Goal: Task Accomplishment & Management: Manage account settings

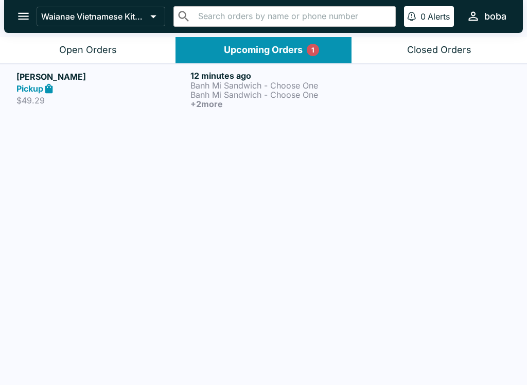
click at [112, 79] on h5 "[PERSON_NAME]" at bounding box center [101, 77] width 170 height 12
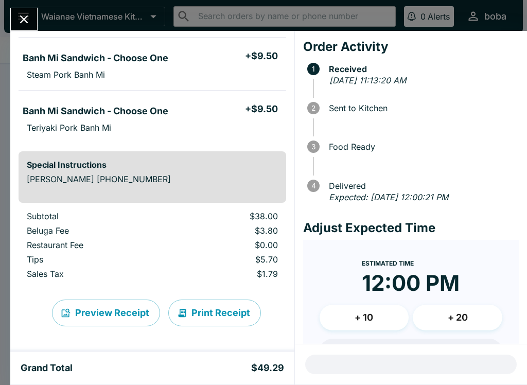
click at [16, 14] on button "Close" at bounding box center [24, 19] width 26 height 22
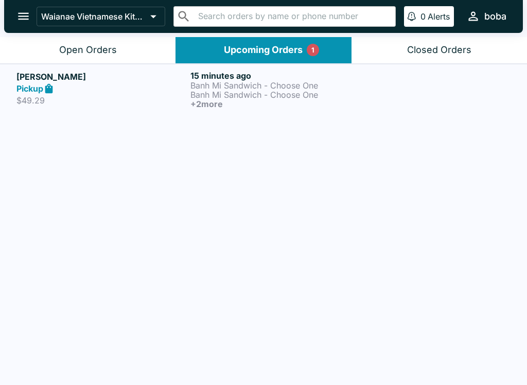
click at [32, 48] on button "Open Orders" at bounding box center [88, 50] width 176 height 26
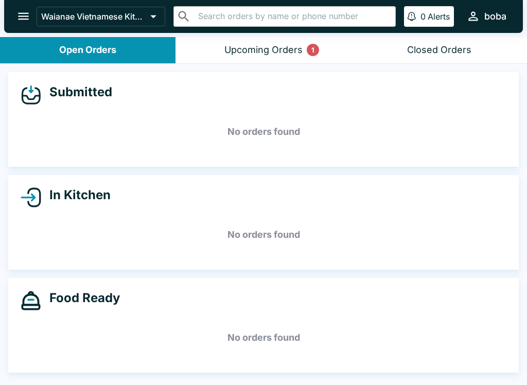
click at [249, 45] on div "Upcoming Orders 1" at bounding box center [263, 50] width 78 height 12
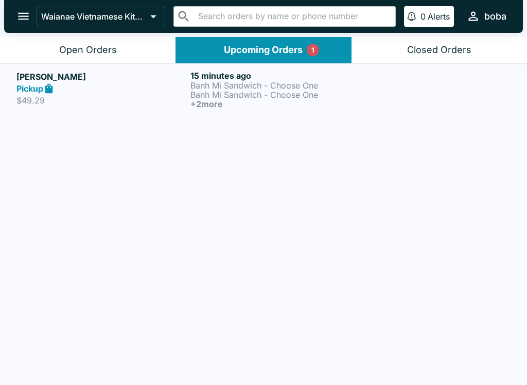
click at [140, 106] on div "[PERSON_NAME] Pickup $49.29" at bounding box center [101, 90] width 170 height 38
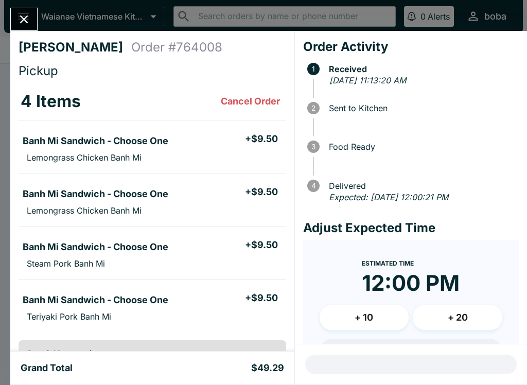
click at [29, 21] on icon "Close" at bounding box center [24, 19] width 14 height 14
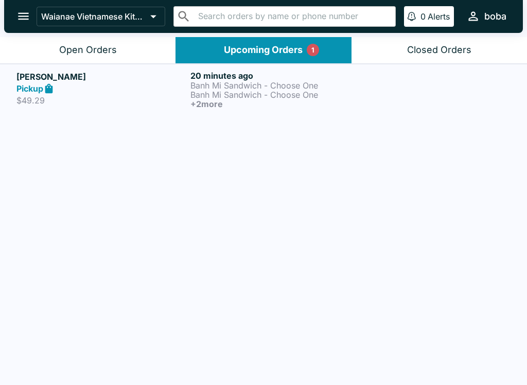
click at [247, 97] on p "Banh Mi Sandwich - Choose One" at bounding box center [276, 94] width 170 height 9
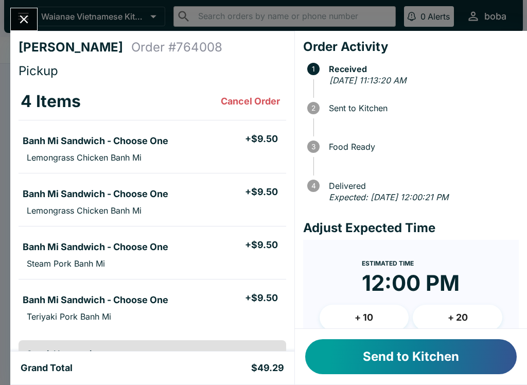
click at [18, 15] on icon "Close" at bounding box center [24, 19] width 14 height 14
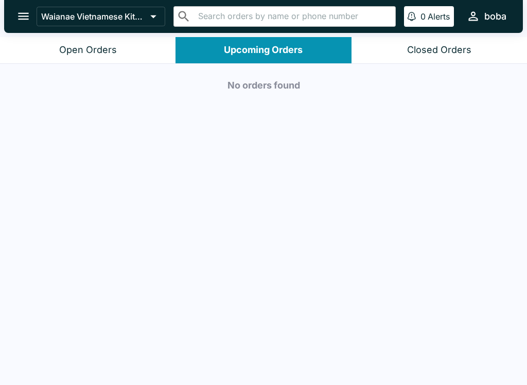
click at [107, 62] on button "Open Orders" at bounding box center [88, 50] width 176 height 26
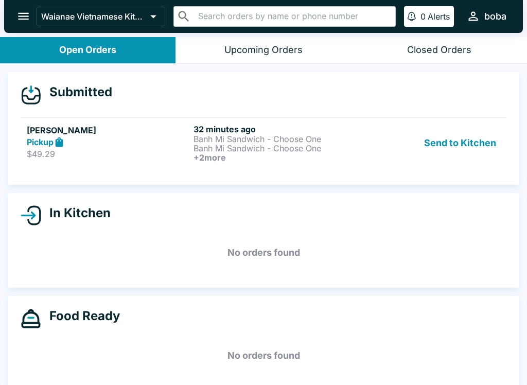
click at [111, 152] on p "$49.29" at bounding box center [108, 154] width 163 height 10
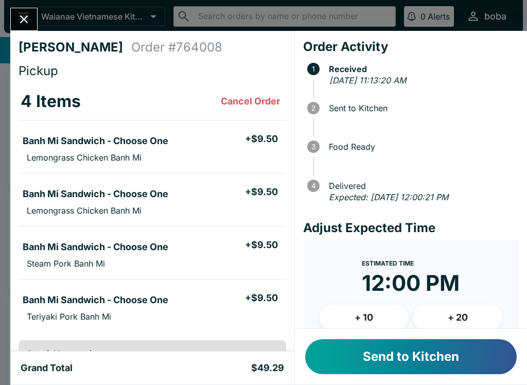
click at [425, 352] on button "Send to Kitchen" at bounding box center [411, 356] width 212 height 35
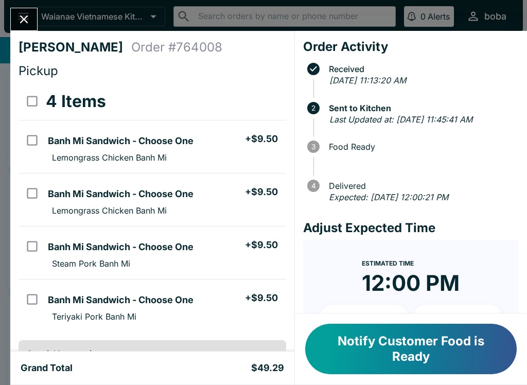
click at [489, 344] on button "Notify Customer Food is Ready" at bounding box center [411, 349] width 212 height 50
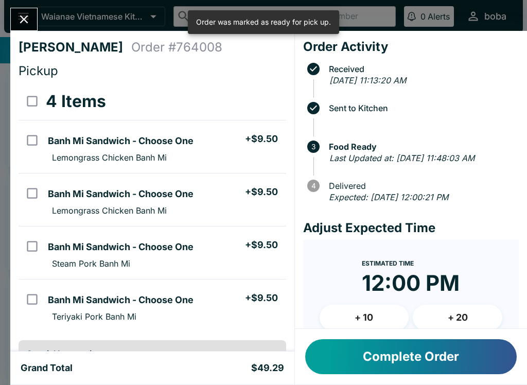
click at [19, 6] on div "[PERSON_NAME] Order # 764008 Pickup 4 Items Banh Mi Sandwich - Choose One + $9.…" at bounding box center [263, 192] width 527 height 385
